Goal: Information Seeking & Learning: Learn about a topic

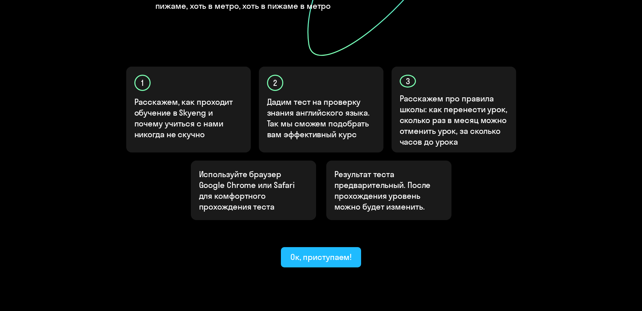
click at [337, 252] on div "Ок, приступаем!" at bounding box center [321, 257] width 62 height 11
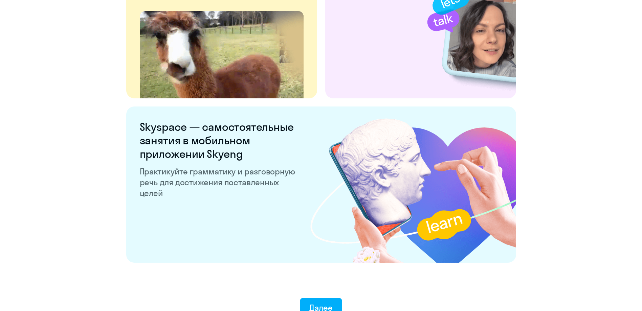
scroll to position [1258, 0]
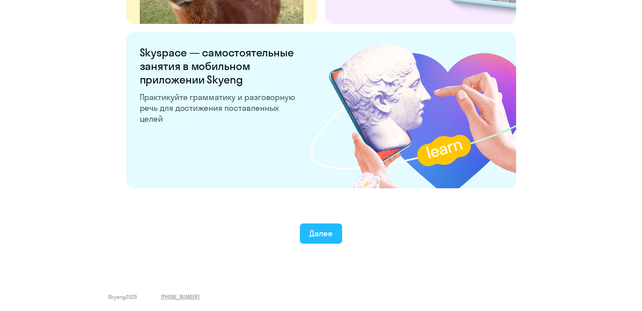
click at [329, 228] on button "Далее" at bounding box center [321, 234] width 42 height 20
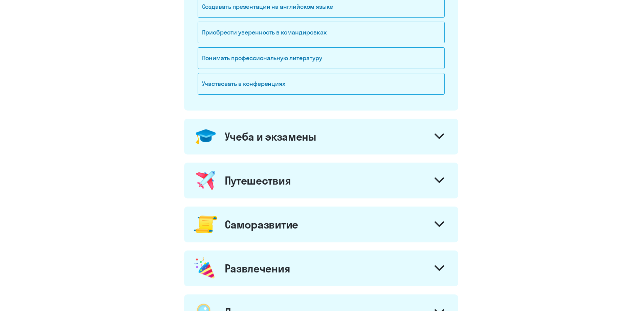
scroll to position [68, 0]
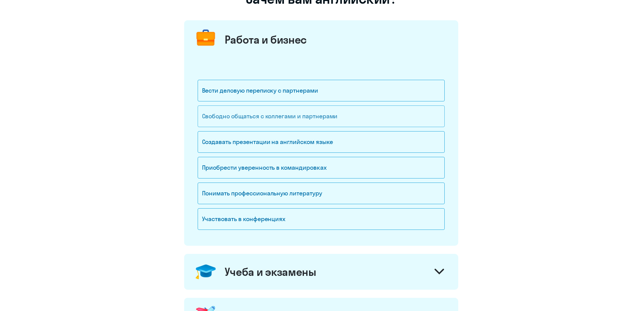
click at [237, 114] on div "Свободно общаться с коллегами и партнерами" at bounding box center [321, 117] width 247 height 22
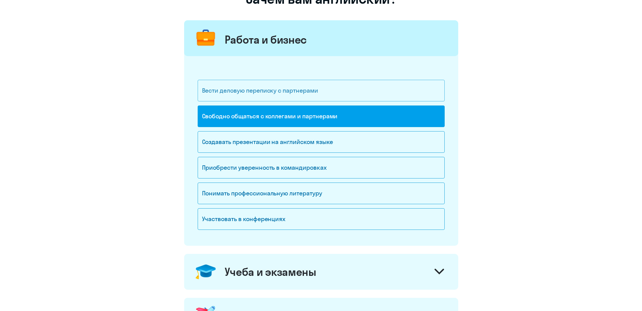
click at [243, 95] on div "Вести деловую переписку с партнерами" at bounding box center [321, 91] width 247 height 22
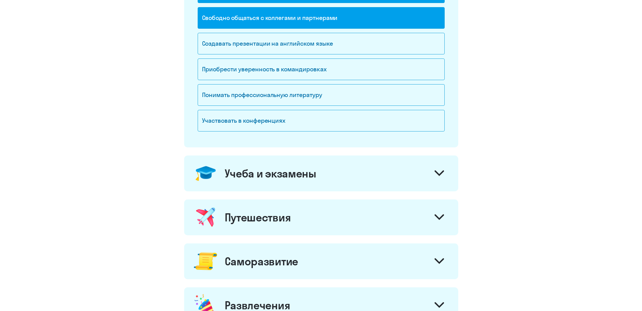
scroll to position [169, 0]
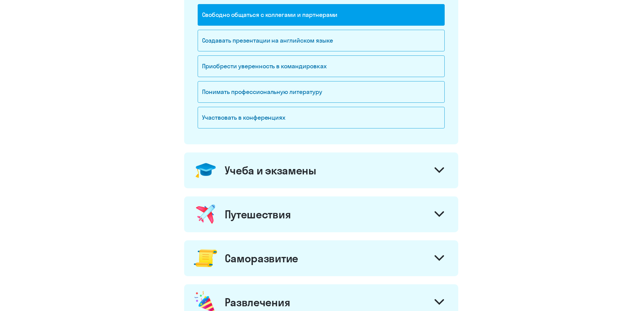
click at [239, 167] on div "Учеба и экзамены" at bounding box center [271, 171] width 92 height 14
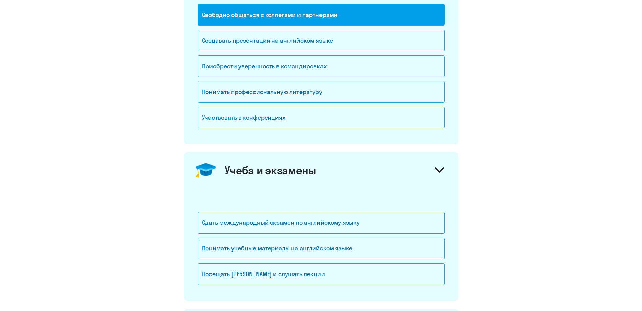
click at [239, 167] on div "Учеба и экзамены" at bounding box center [271, 171] width 92 height 14
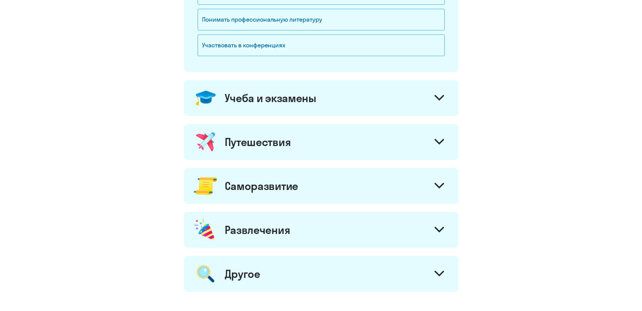
scroll to position [271, 0]
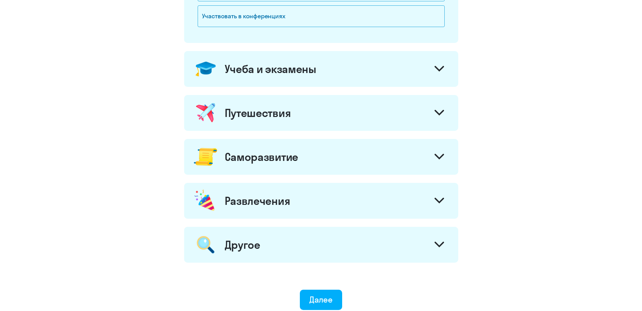
click at [242, 120] on div "Путешествия" at bounding box center [321, 113] width 274 height 36
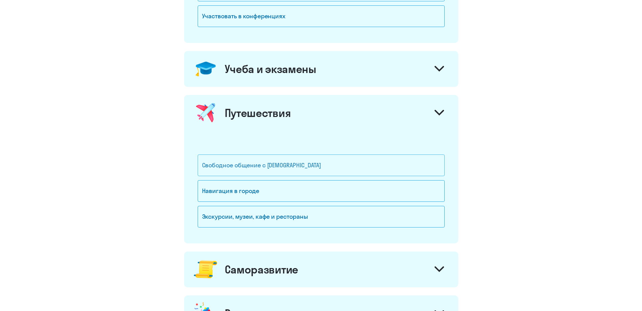
click at [250, 163] on div "Свободное общение с [DEMOGRAPHIC_DATA]" at bounding box center [321, 166] width 247 height 22
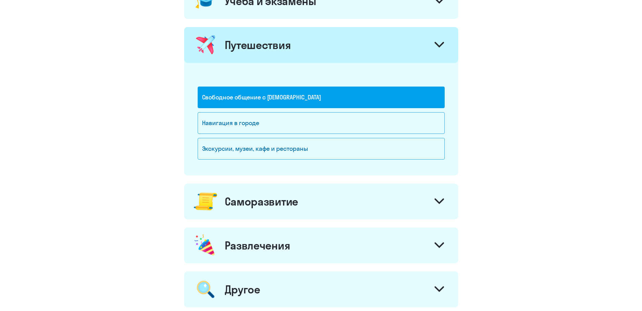
scroll to position [372, 0]
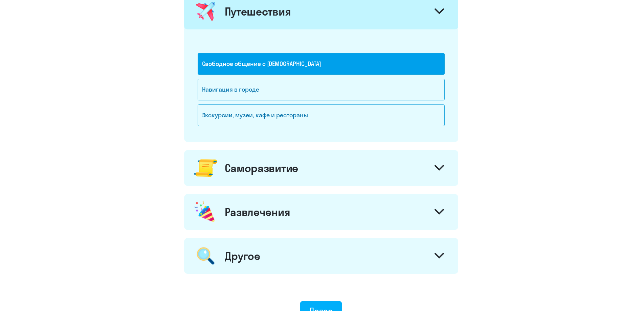
click at [244, 167] on div "Саморазвитие" at bounding box center [261, 168] width 73 height 14
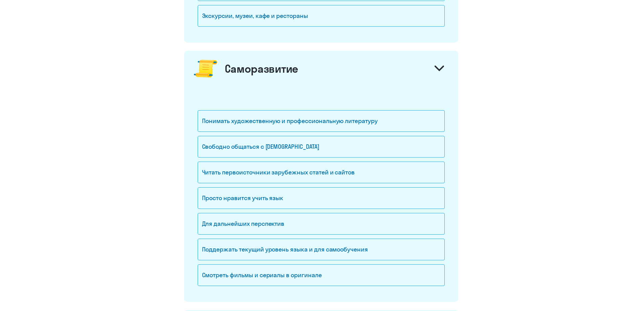
scroll to position [474, 0]
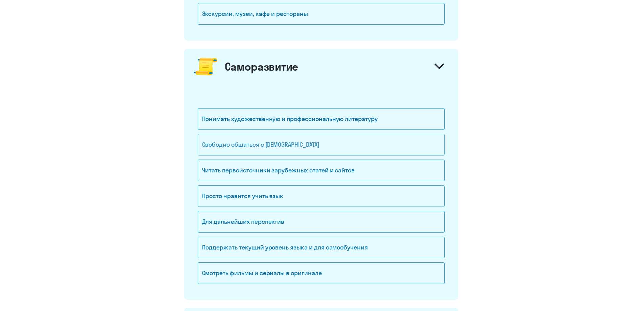
click at [238, 147] on div "Свободно общаться с [DEMOGRAPHIC_DATA]" at bounding box center [321, 145] width 247 height 22
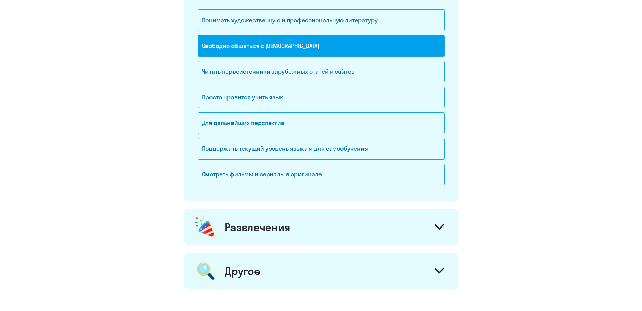
scroll to position [575, 0]
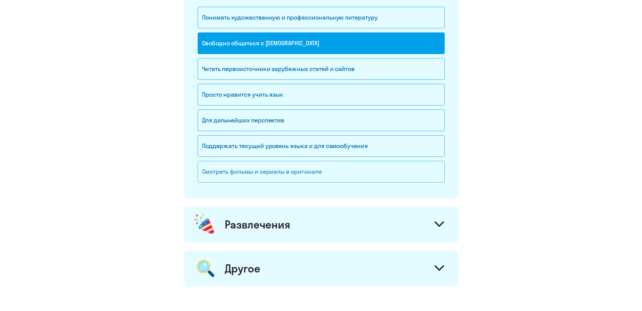
click at [232, 169] on div "Смотреть фильмы и сериалы в оригинале" at bounding box center [321, 172] width 247 height 22
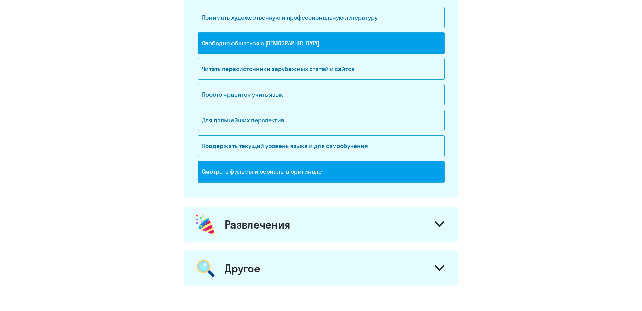
click at [230, 227] on div "Развлечения" at bounding box center [258, 225] width 66 height 14
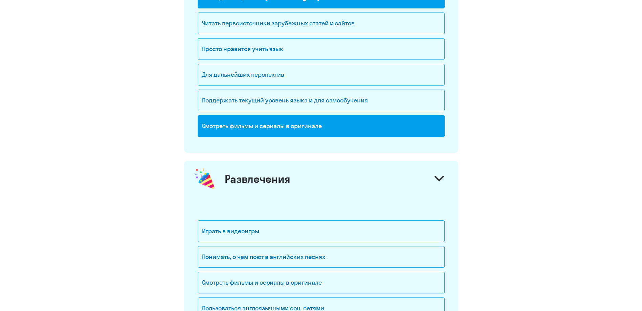
scroll to position [711, 0]
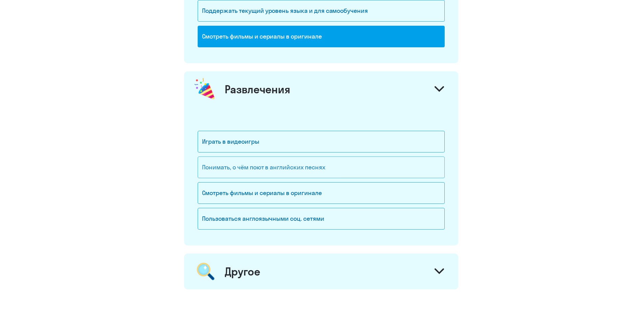
click at [217, 165] on div "Понимать, о чём поют в английских песнях" at bounding box center [321, 168] width 247 height 22
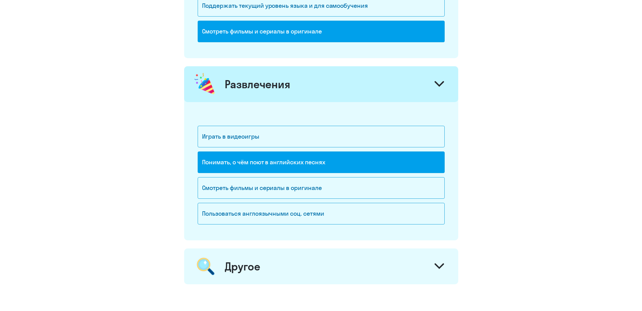
scroll to position [801, 0]
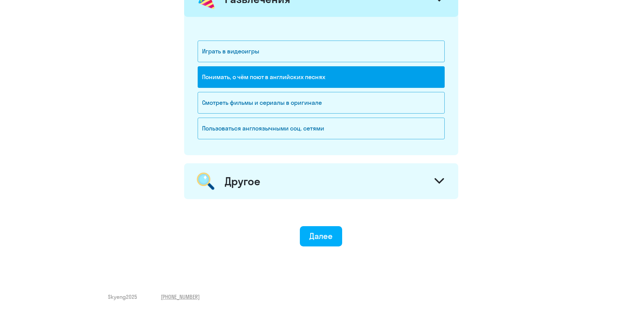
click at [239, 180] on div "Другое" at bounding box center [243, 182] width 36 height 14
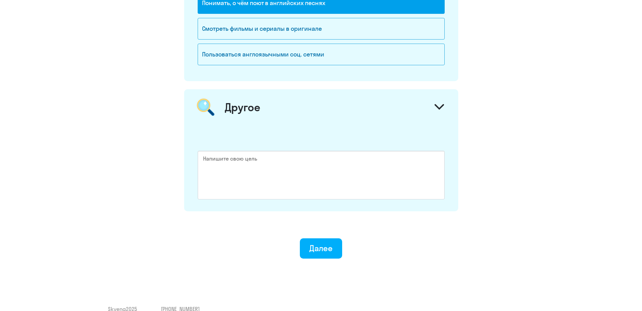
scroll to position [888, 0]
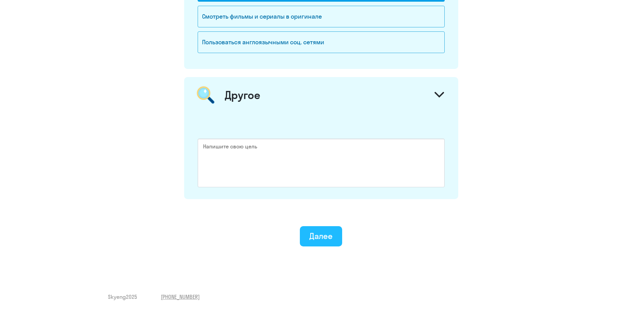
click at [320, 239] on div "Далее" at bounding box center [320, 236] width 23 height 11
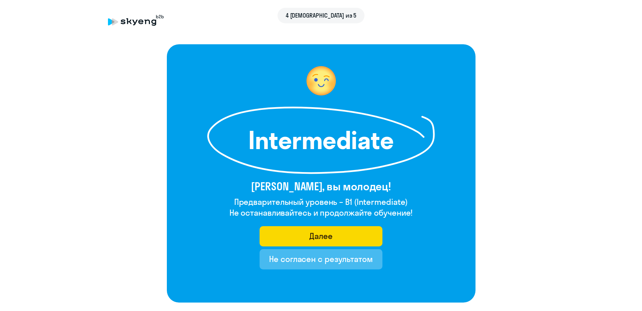
click at [272, 225] on div "Intermediate [PERSON_NAME], вы молодец! Предварительный уровень – B1 (Intermedi…" at bounding box center [321, 173] width 309 height 259
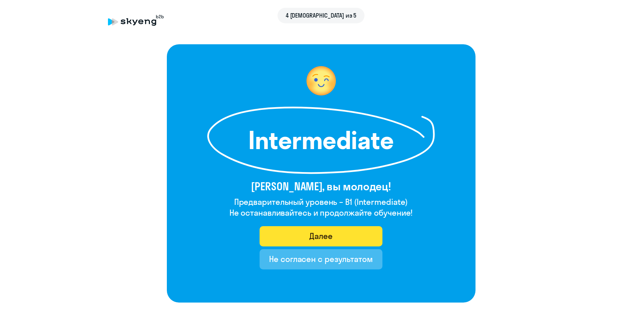
click at [272, 231] on button "Далее" at bounding box center [321, 236] width 123 height 20
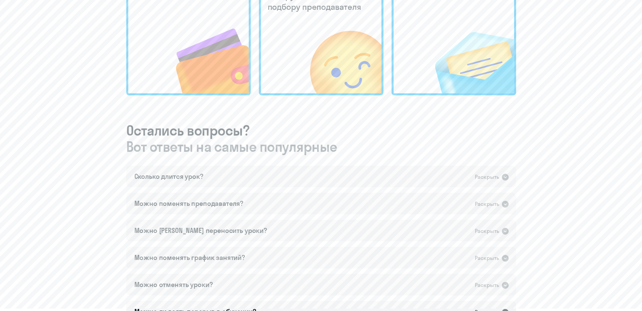
scroll to position [305, 0]
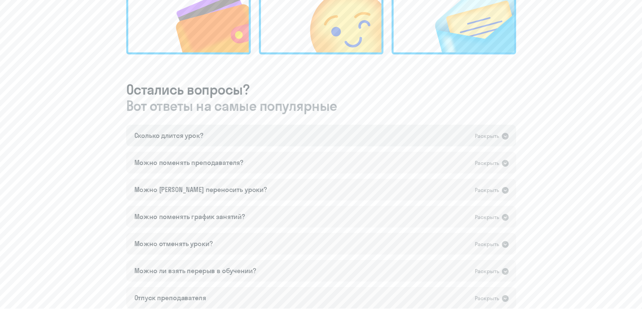
click at [215, 138] on div "Сколько длится урок? Раскрыть" at bounding box center [321, 136] width 390 height 22
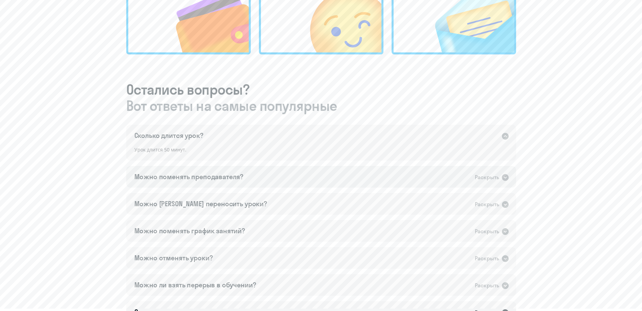
click at [179, 178] on div "Можно поменять преподавателя?" at bounding box center [188, 176] width 109 height 9
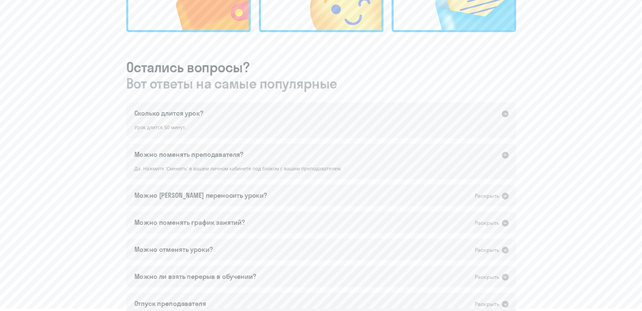
scroll to position [339, 0]
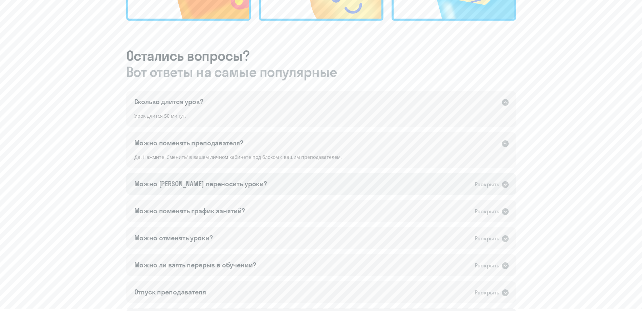
click at [213, 189] on div "Можно [PERSON_NAME] переносить уроки?" at bounding box center [200, 183] width 133 height 9
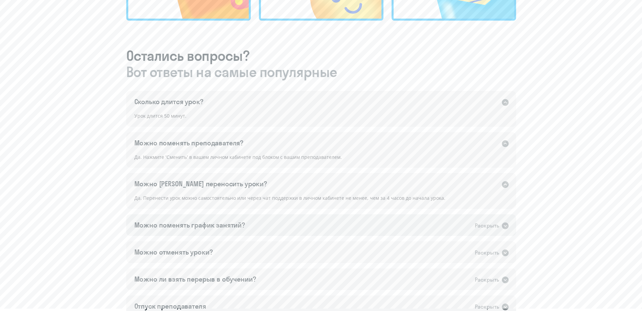
click at [213, 221] on div "Можно поменять график занятий?" at bounding box center [189, 225] width 111 height 9
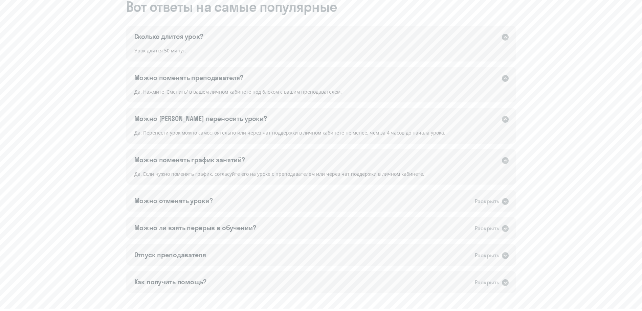
scroll to position [406, 0]
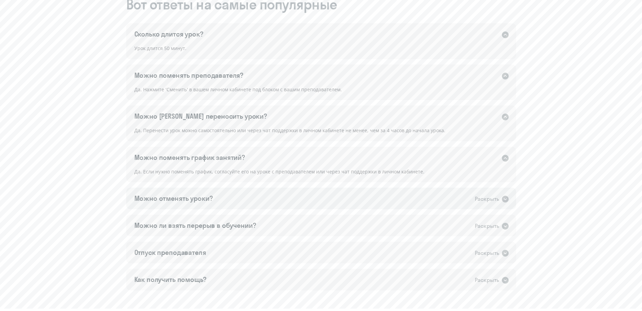
click at [202, 198] on div "Можно отменять уроки?" at bounding box center [173, 198] width 79 height 9
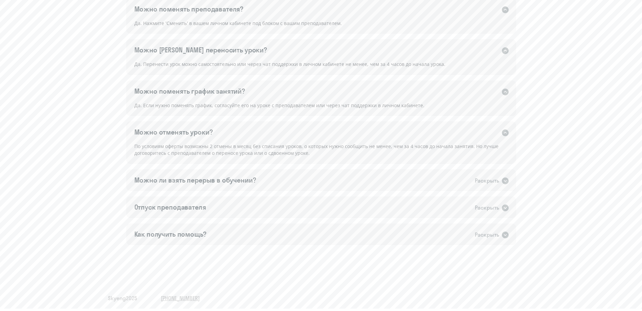
scroll to position [474, 0]
click at [189, 177] on div "Можно ли взять перерыв в обучении?" at bounding box center [195, 178] width 122 height 9
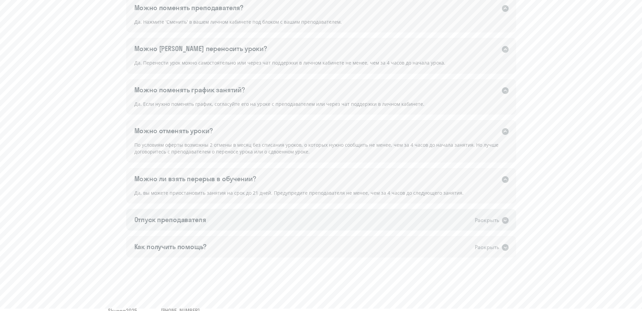
click at [178, 226] on div "Отпуск преподавателя Раскрыть" at bounding box center [321, 220] width 390 height 22
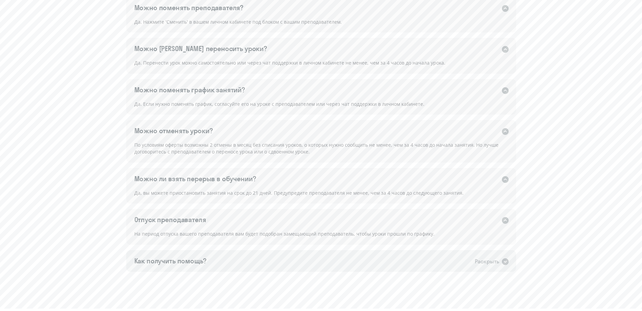
click at [175, 265] on div "Как получить помощь?" at bounding box center [170, 261] width 72 height 9
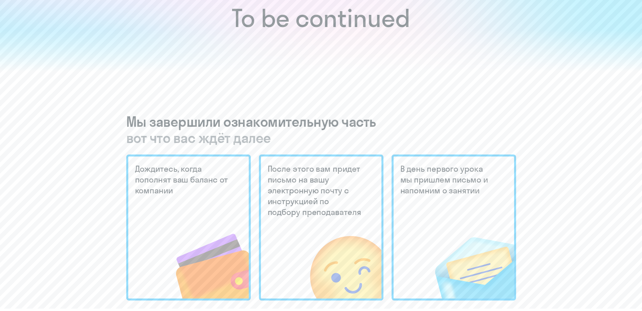
scroll to position [0, 0]
